Goal: Task Accomplishment & Management: Use online tool/utility

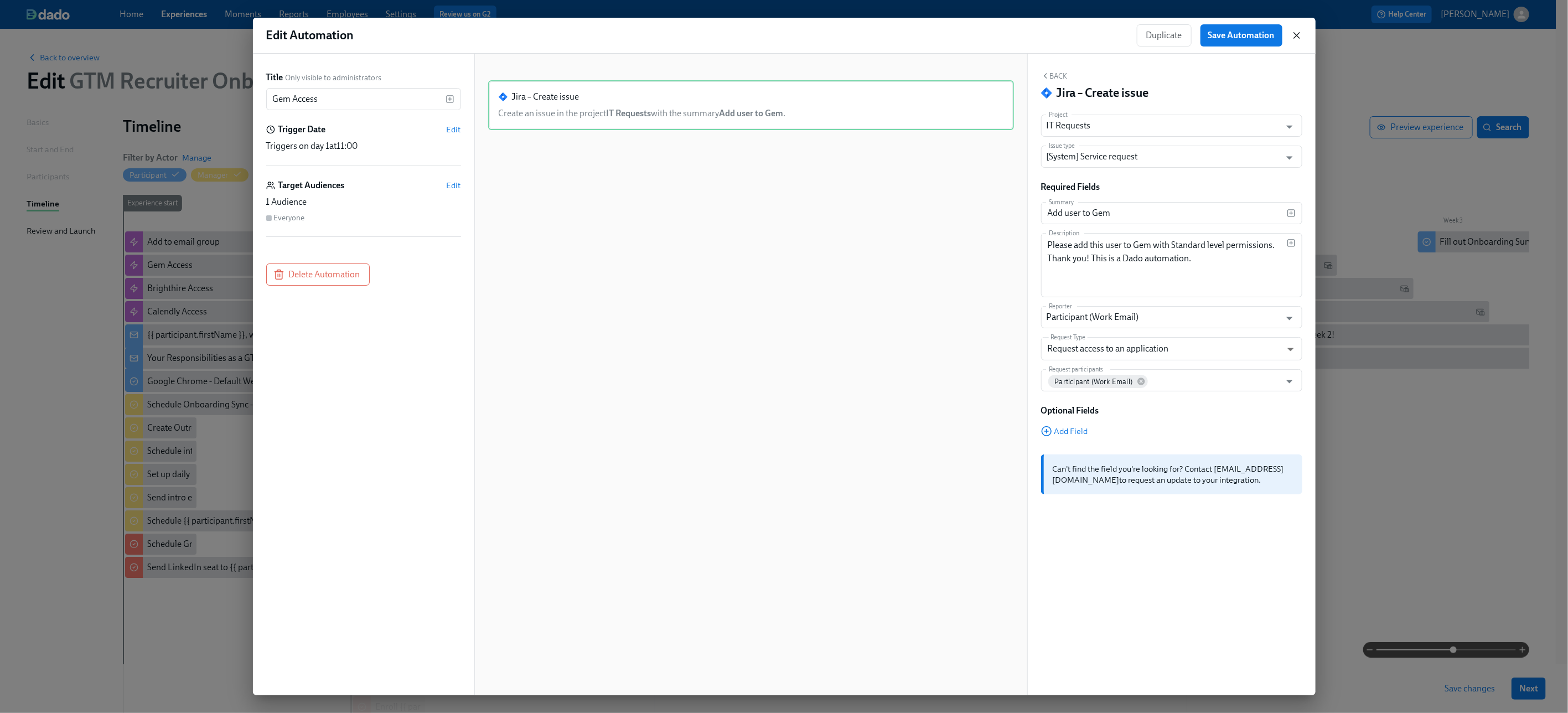
click at [1293, 31] on icon "button" at bounding box center [1297, 36] width 11 height 11
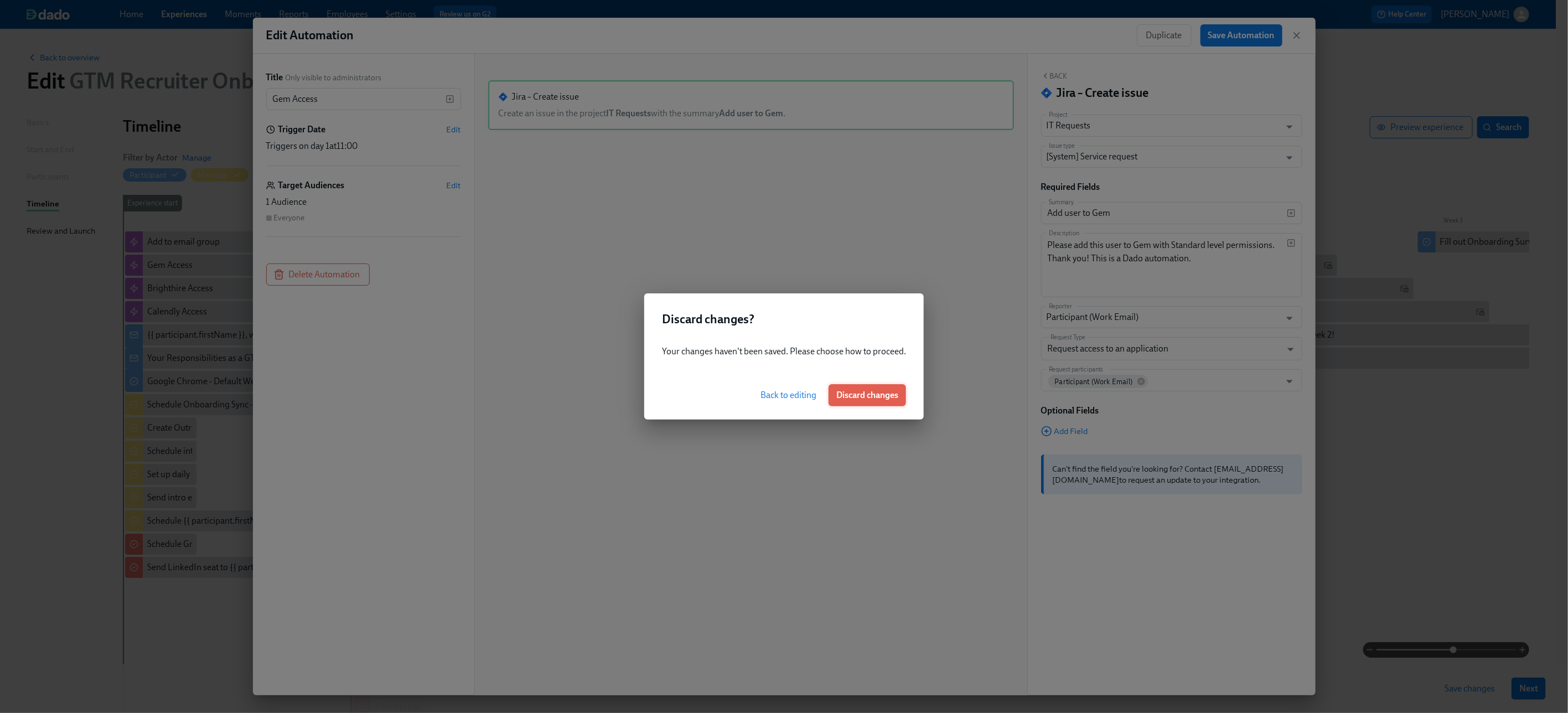
click at [847, 393] on span "Discard changes" at bounding box center [867, 395] width 62 height 11
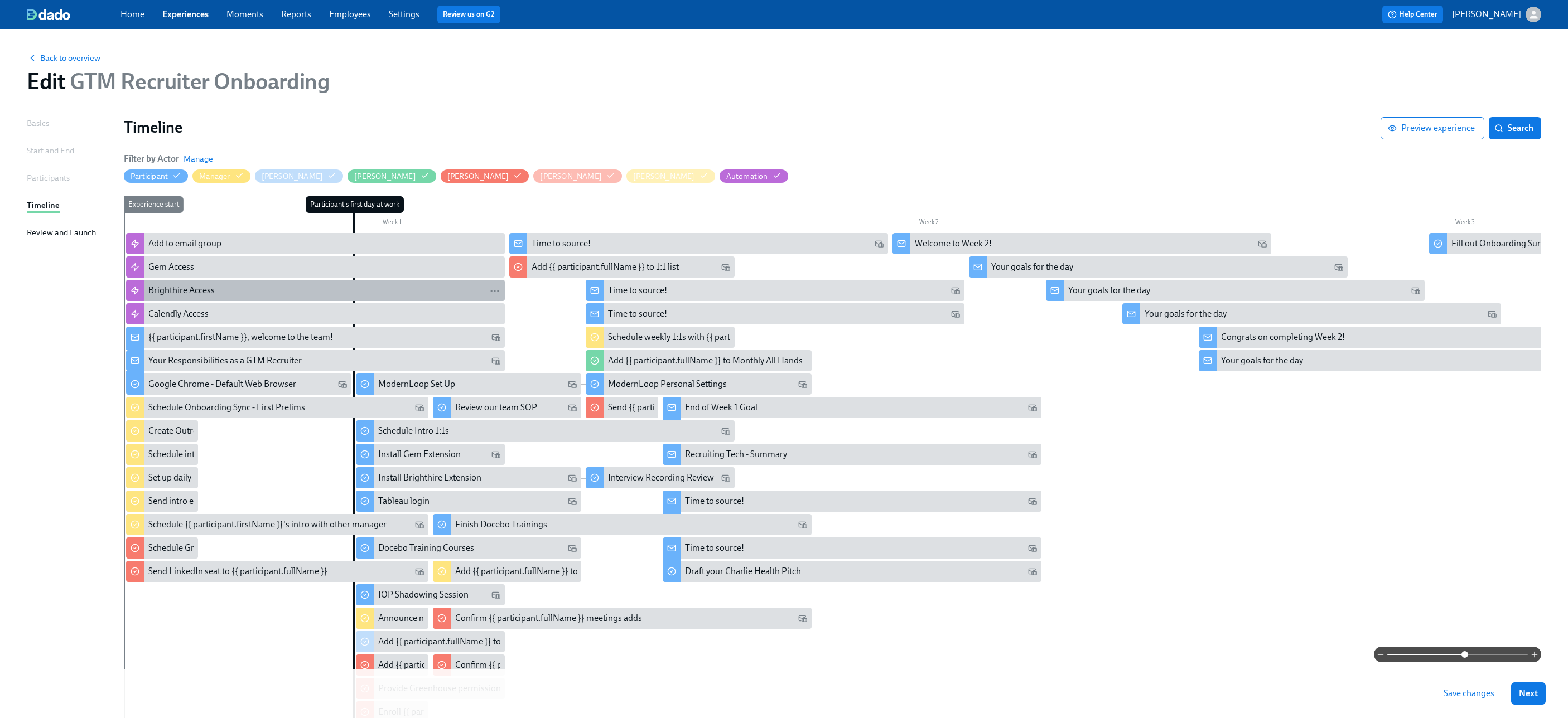
click at [181, 295] on div "Brighthire Access" at bounding box center [181, 290] width 66 height 12
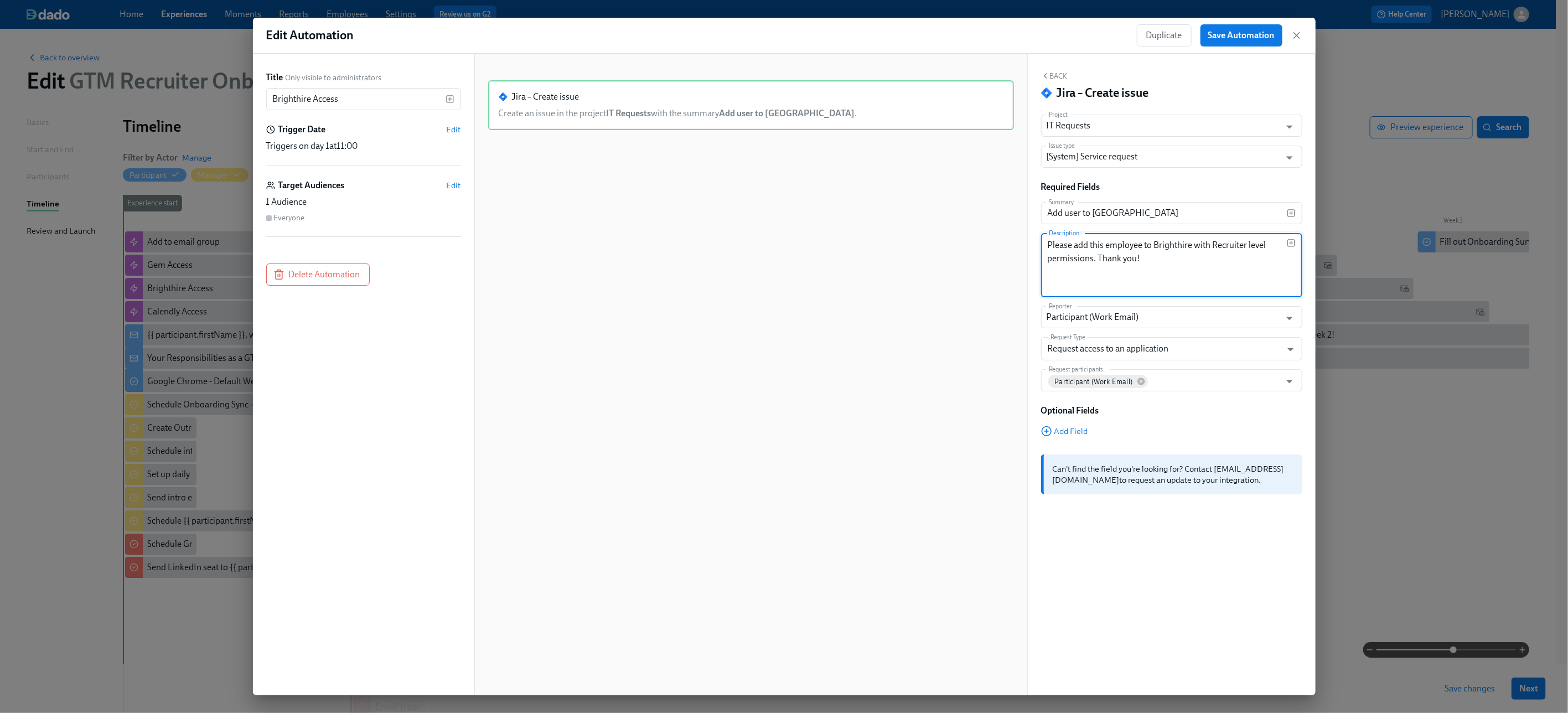
click at [1165, 259] on textarea "Please add this employee to Brighthire with Recruiter level permissions. Thank …" at bounding box center [1167, 265] width 239 height 53
click at [1292, 35] on icon "button" at bounding box center [1297, 36] width 11 height 11
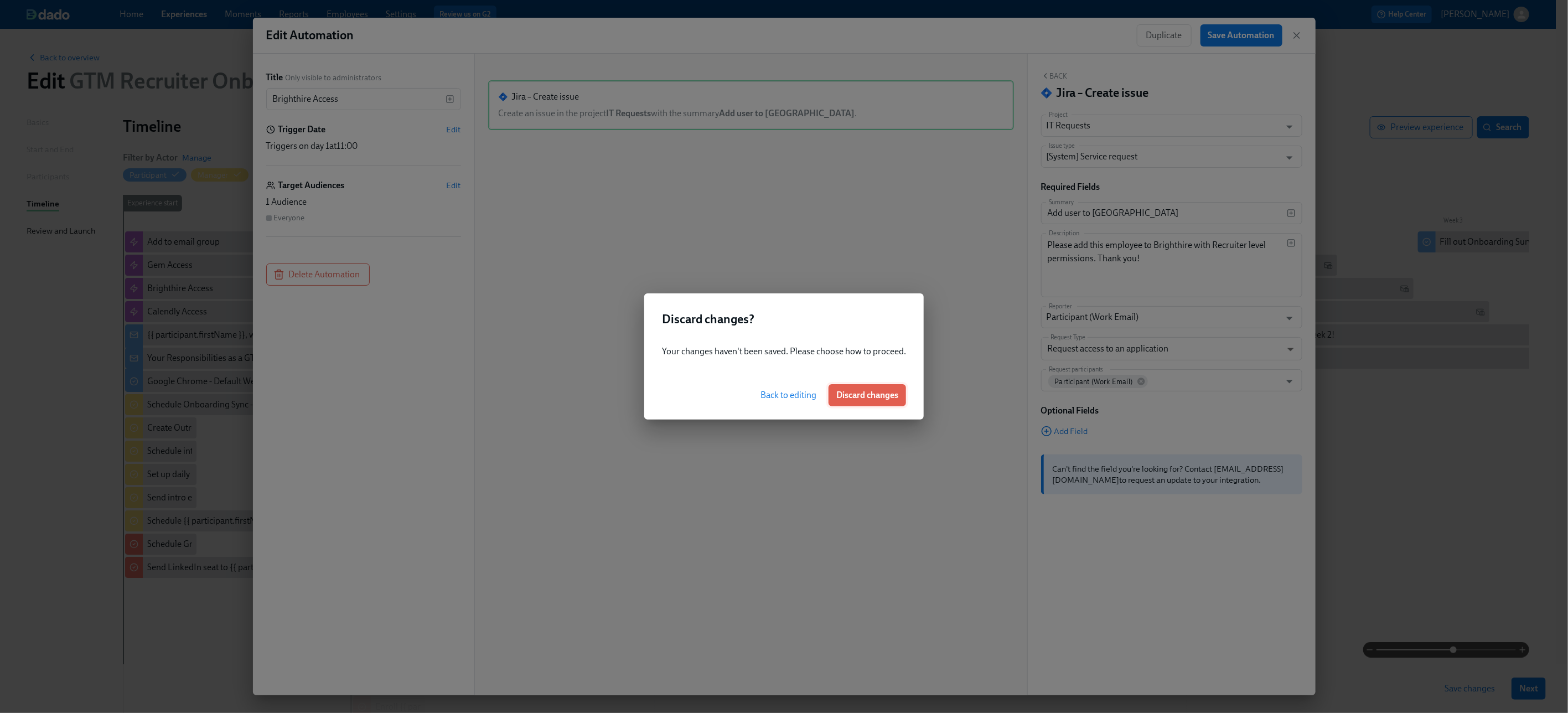
click at [871, 395] on span "Discard changes" at bounding box center [867, 395] width 62 height 11
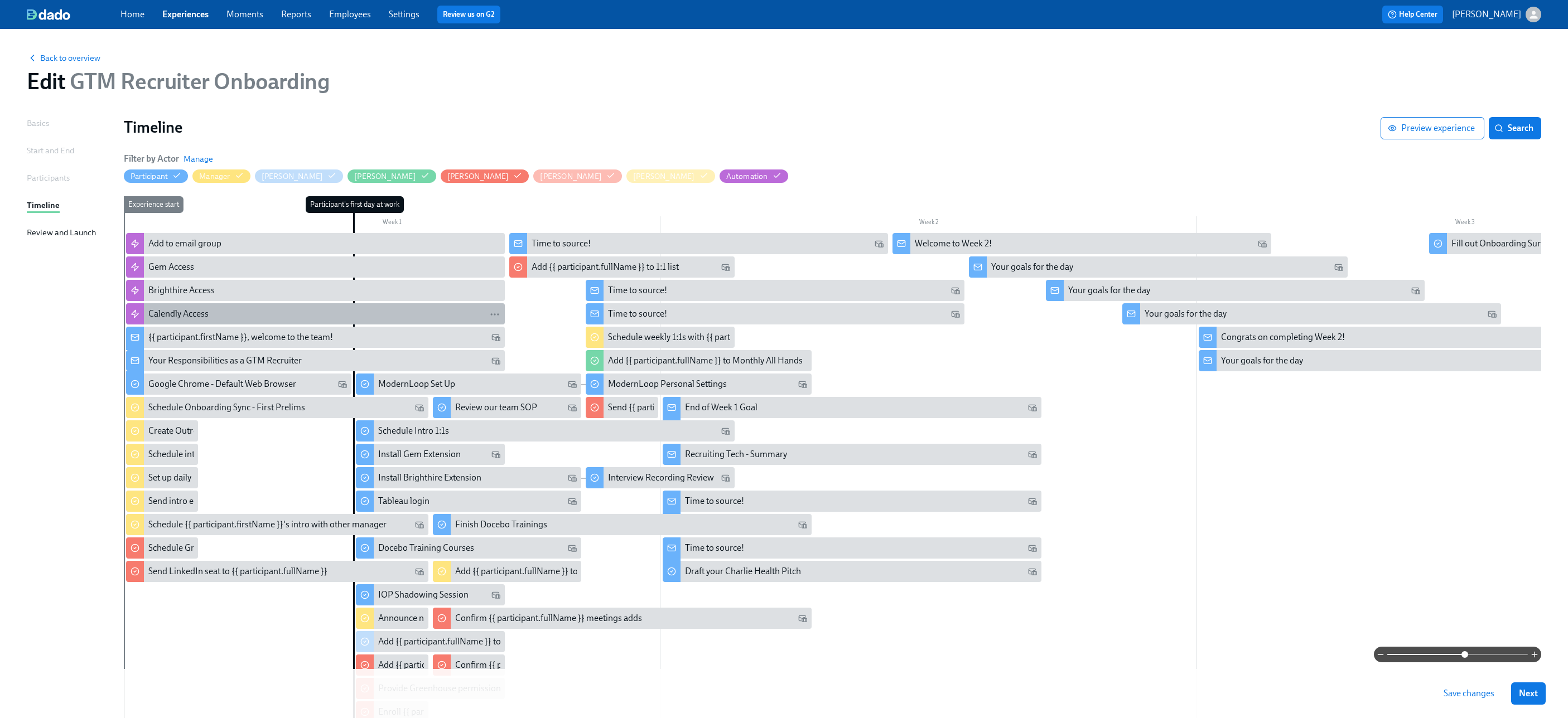
click at [356, 311] on div "Calendly Access" at bounding box center [324, 313] width 352 height 12
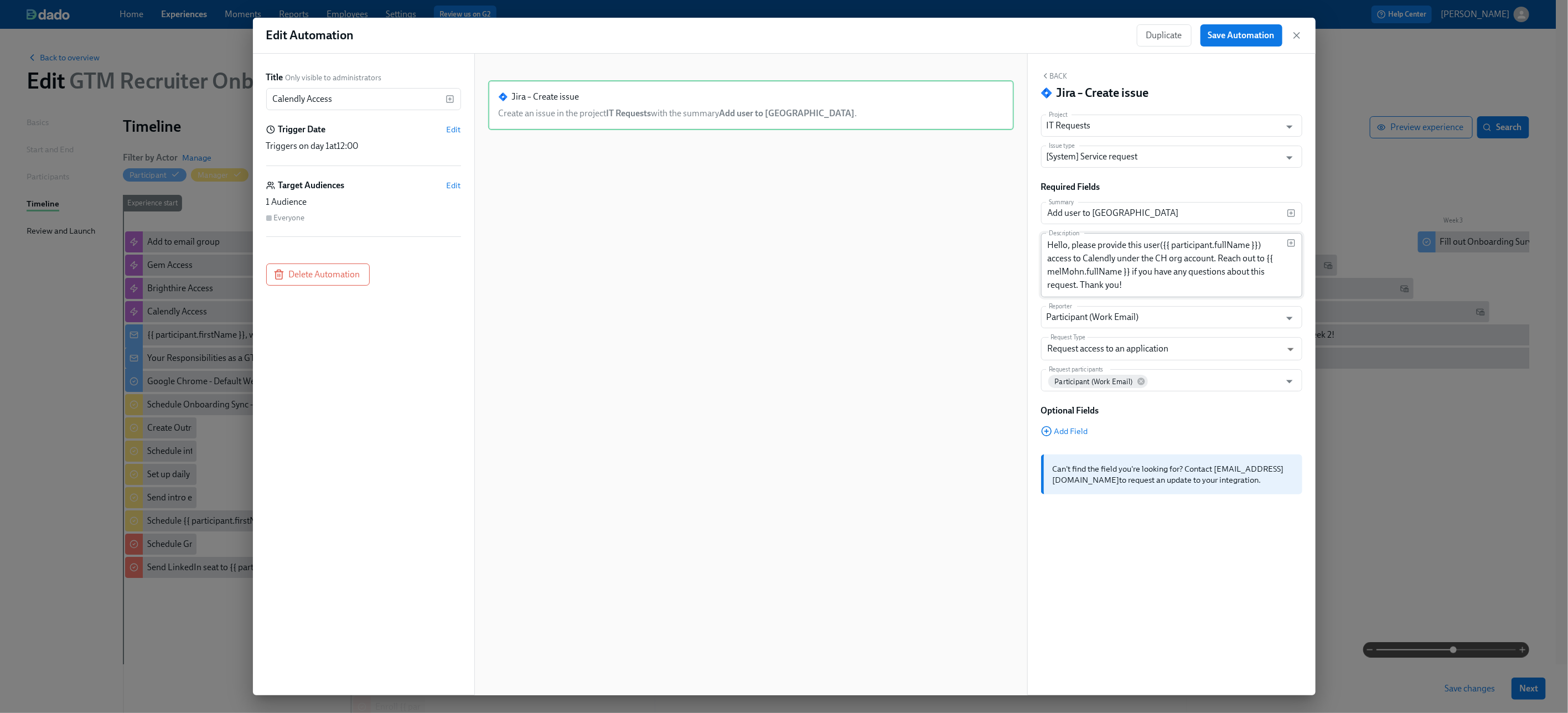
click at [1136, 278] on textarea "Hello, please provide this user({{ participant.fullName }}) access to Calendly …" at bounding box center [1167, 265] width 239 height 53
click at [1302, 38] on div "Edit Automation Duplicate Save Automation" at bounding box center [785, 35] width 1063 height 36
click at [1298, 34] on icon "button" at bounding box center [1297, 35] width 6 height 6
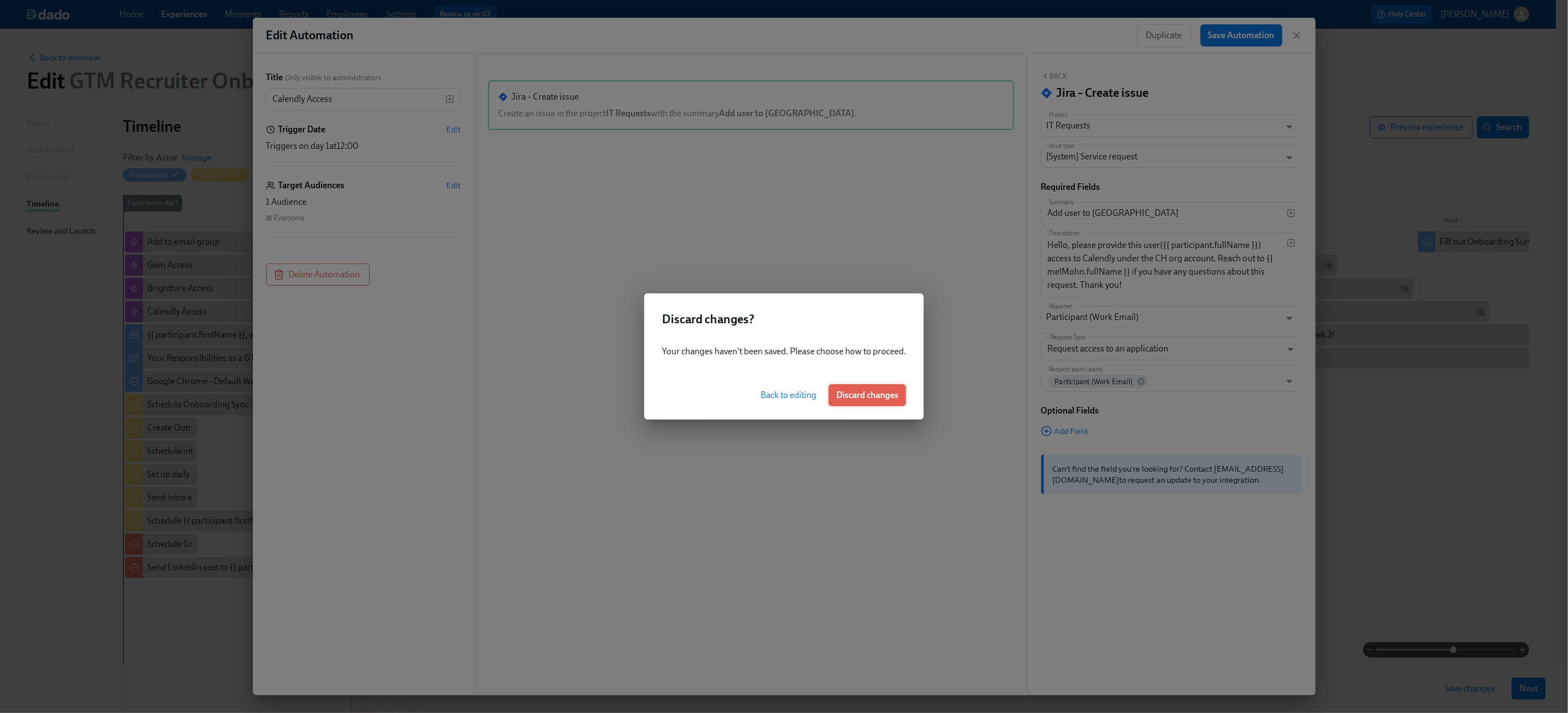
click at [863, 396] on span "Discard changes" at bounding box center [867, 395] width 62 height 11
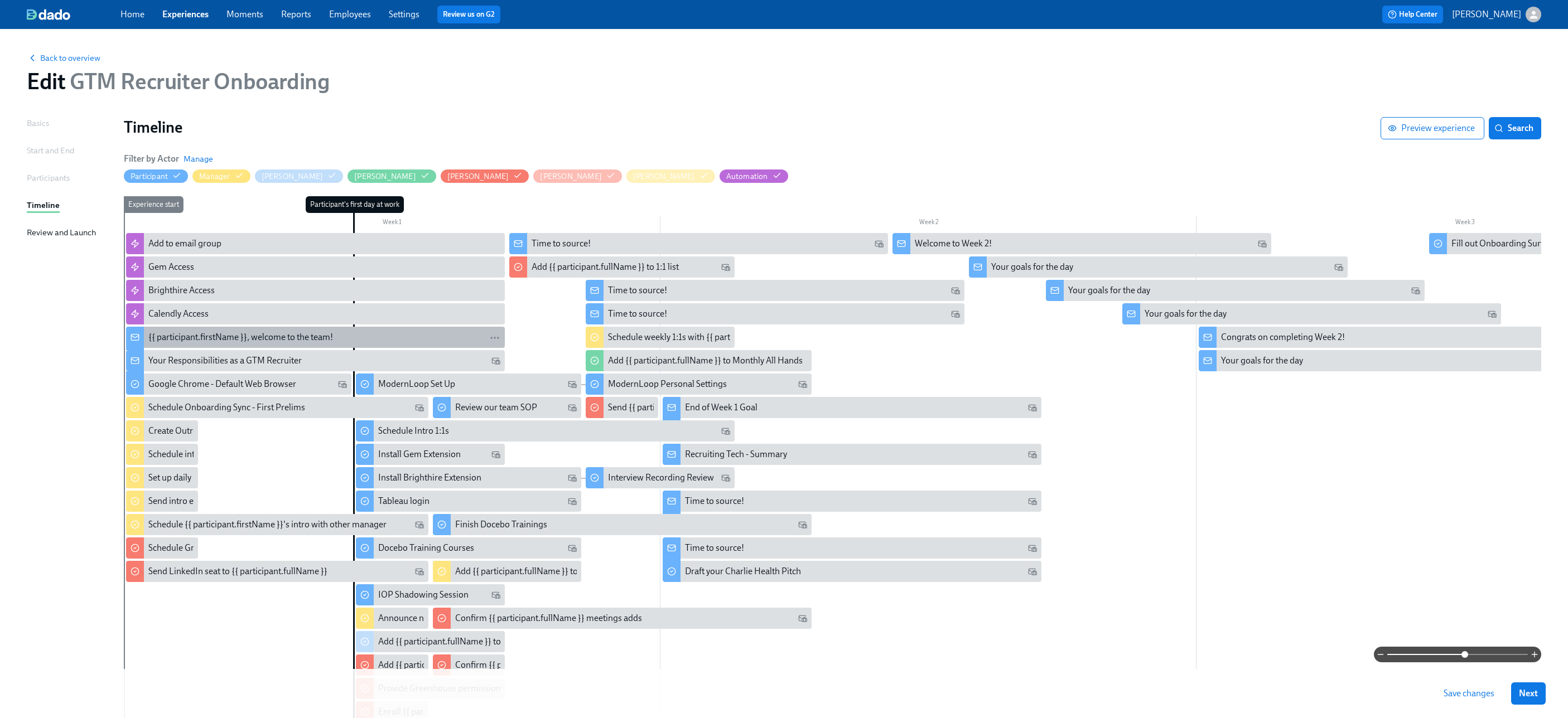
click at [268, 340] on div "{{ participant.firstName }}, welcome to the team!" at bounding box center [241, 337] width 185 height 12
